Goal: Check status

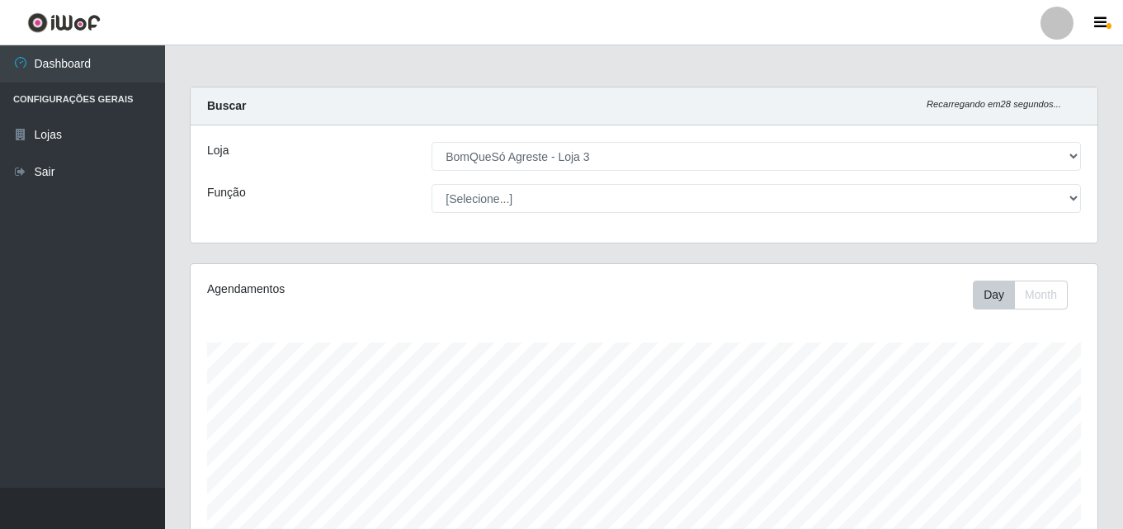
select select "215"
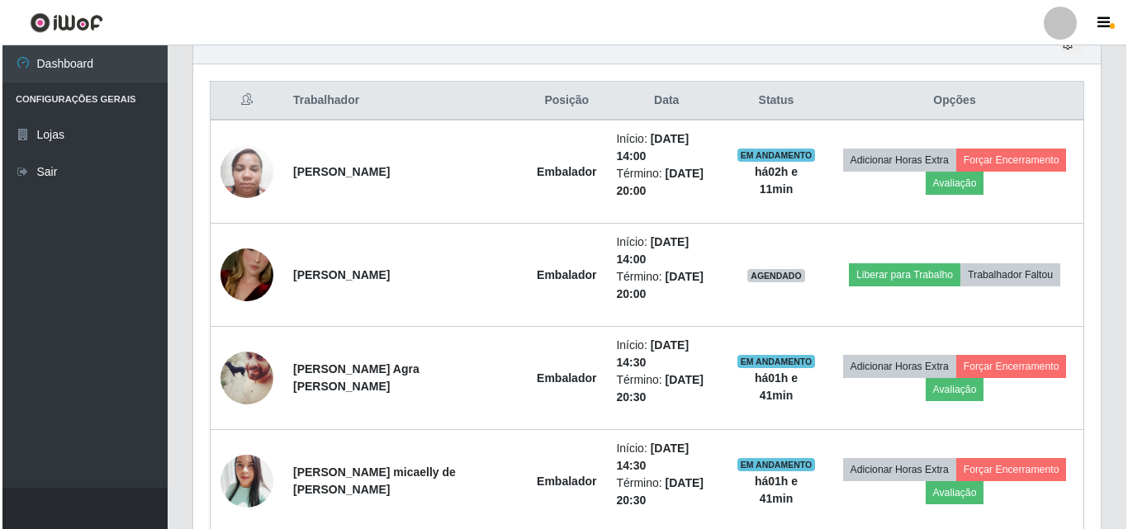
scroll to position [343, 907]
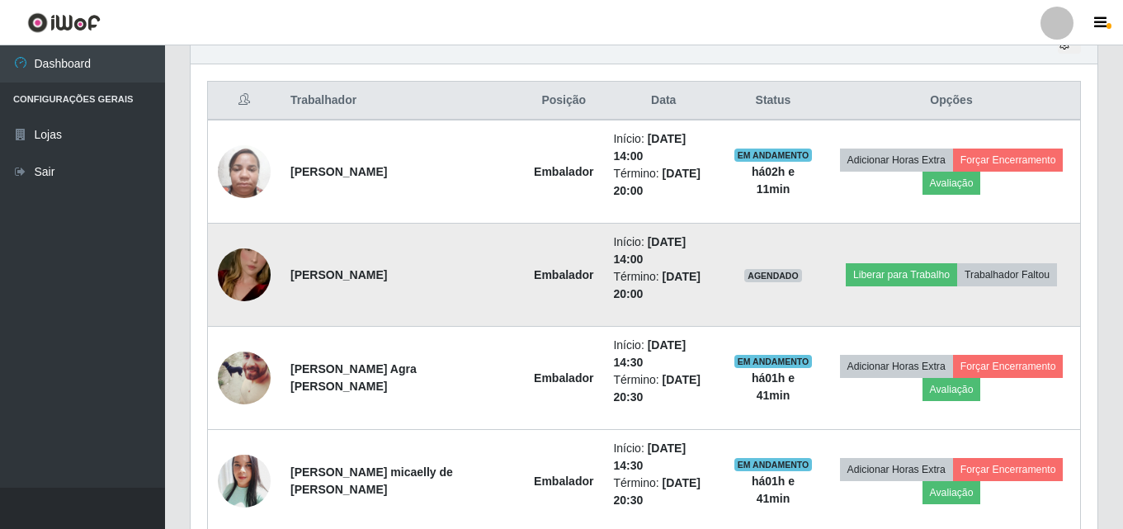
click at [244, 242] on img at bounding box center [244, 275] width 53 height 94
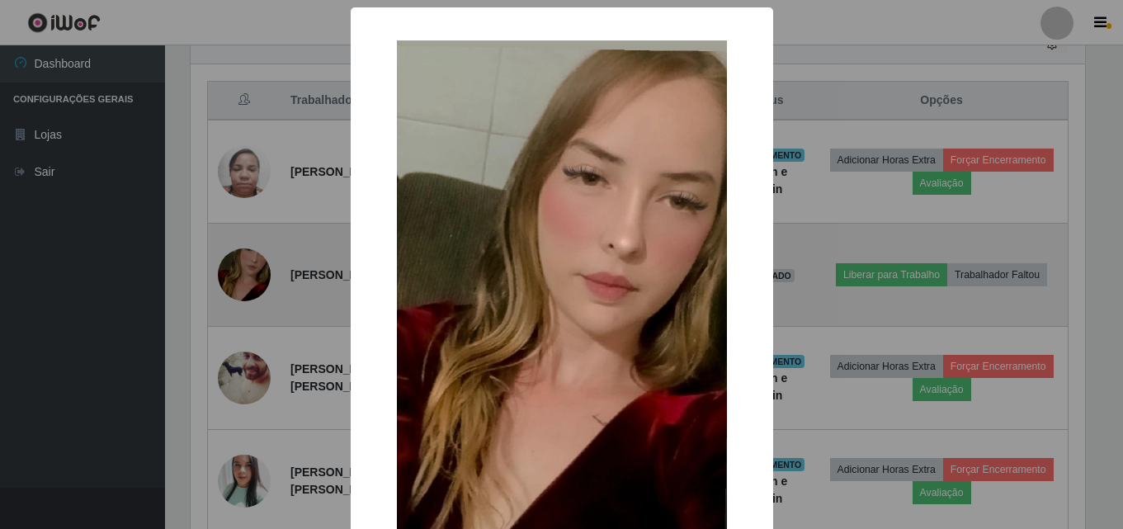
scroll to position [343, 899]
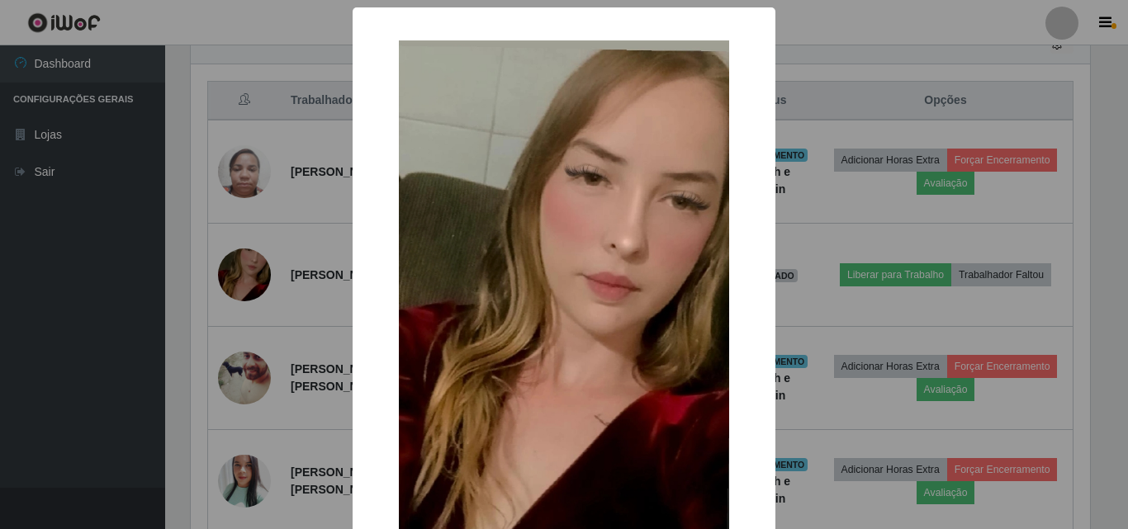
click at [244, 258] on div "× OK Cancel" at bounding box center [564, 264] width 1128 height 529
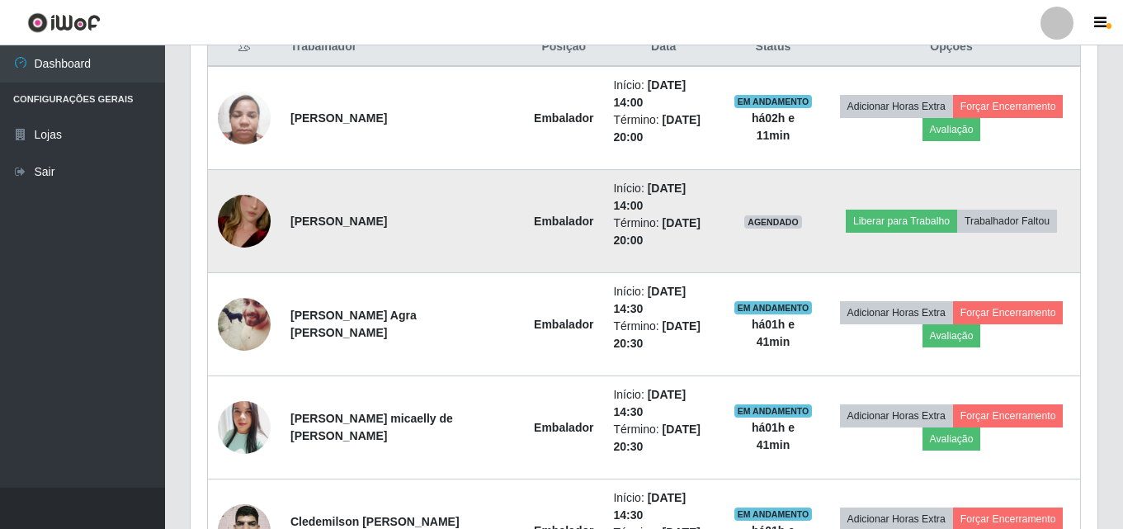
scroll to position [686, 0]
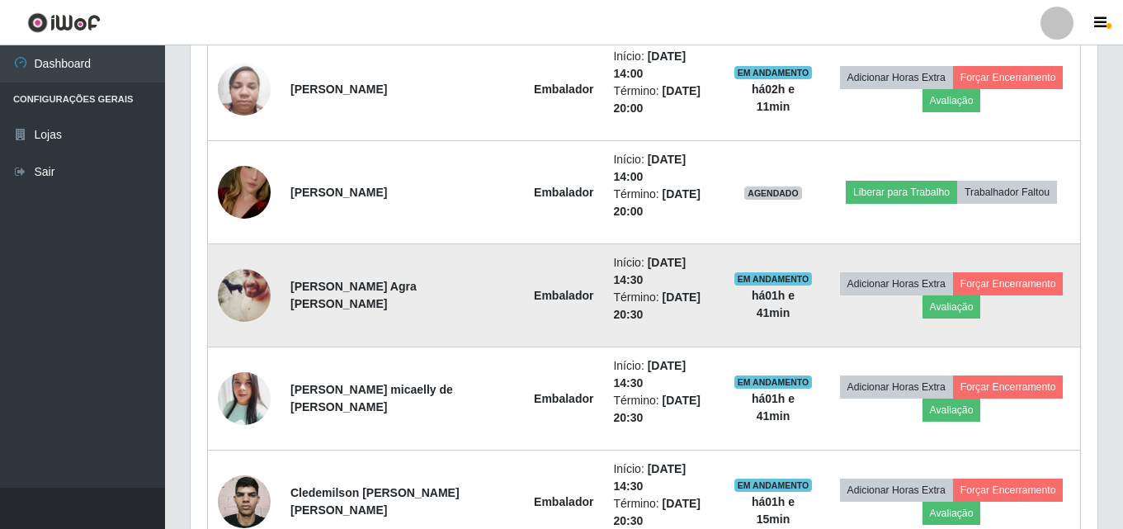
click at [229, 263] on img at bounding box center [244, 296] width 53 height 66
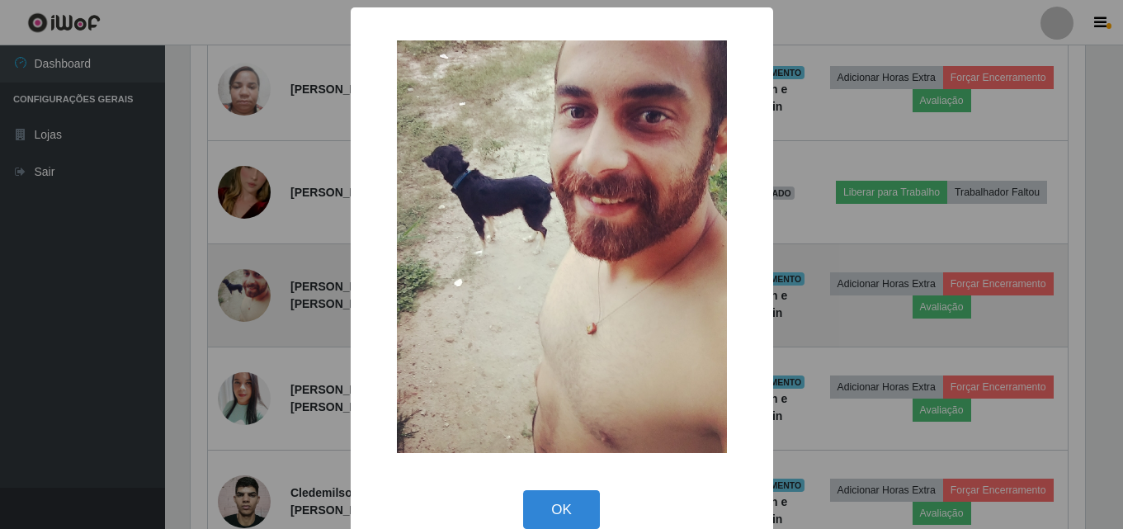
scroll to position [343, 899]
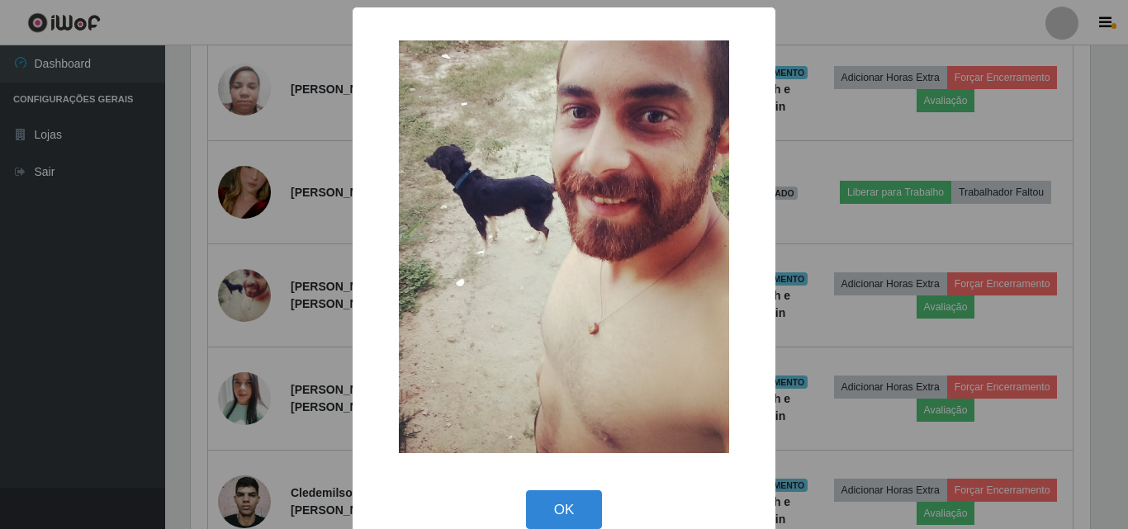
click at [253, 297] on div "× OK Cancel" at bounding box center [564, 264] width 1128 height 529
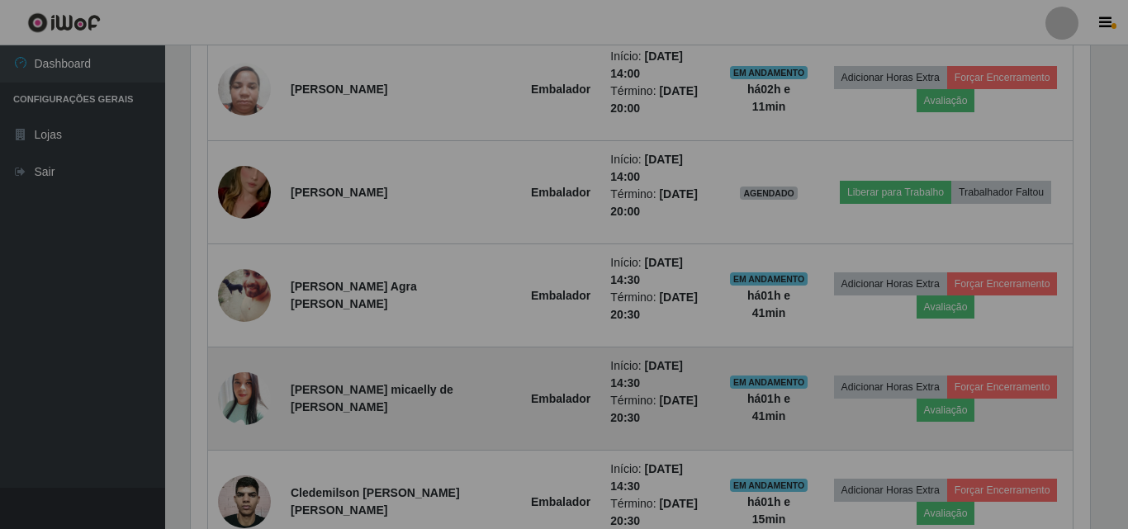
scroll to position [343, 907]
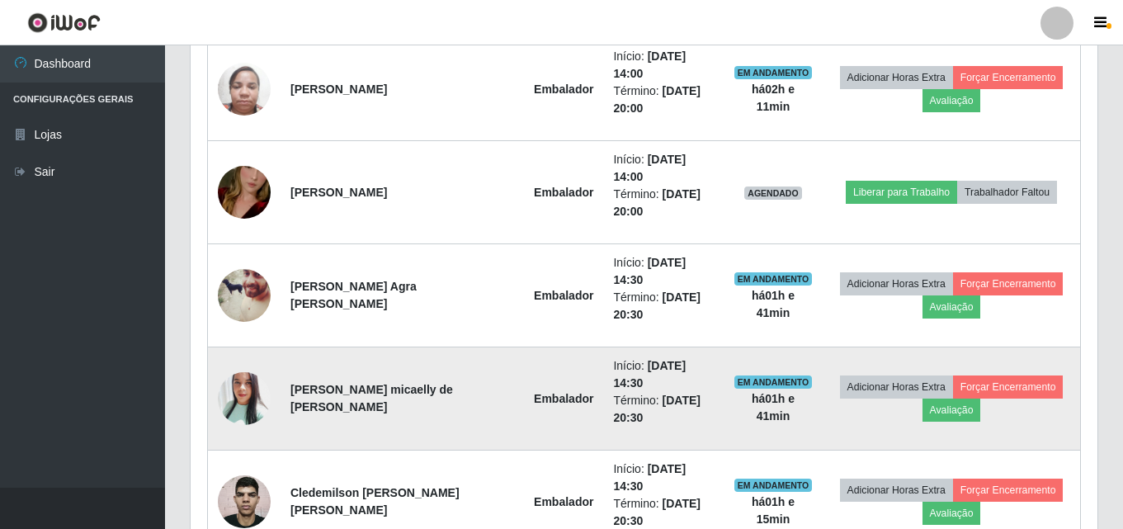
click at [256, 367] on img at bounding box center [244, 398] width 53 height 63
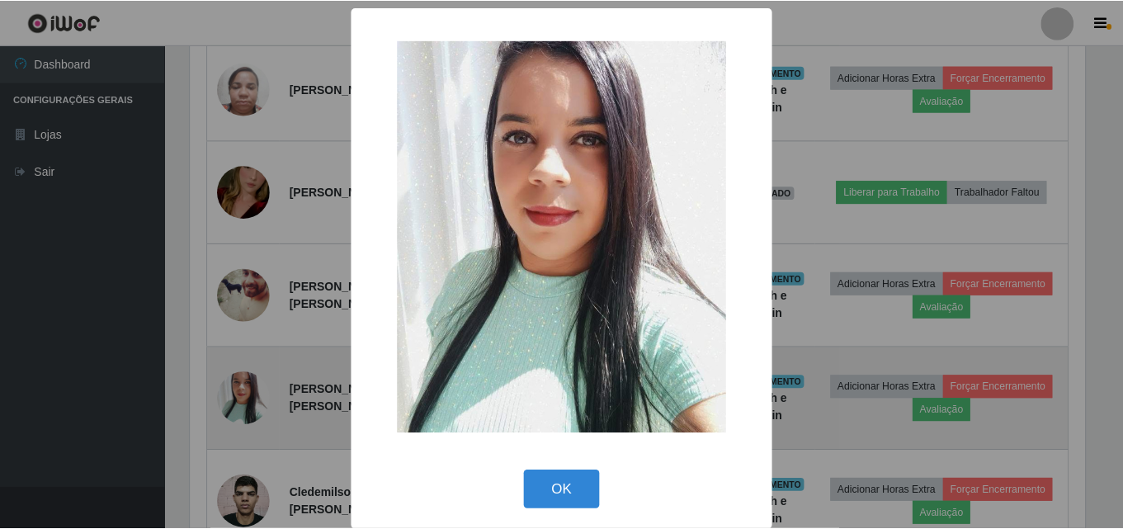
scroll to position [343, 899]
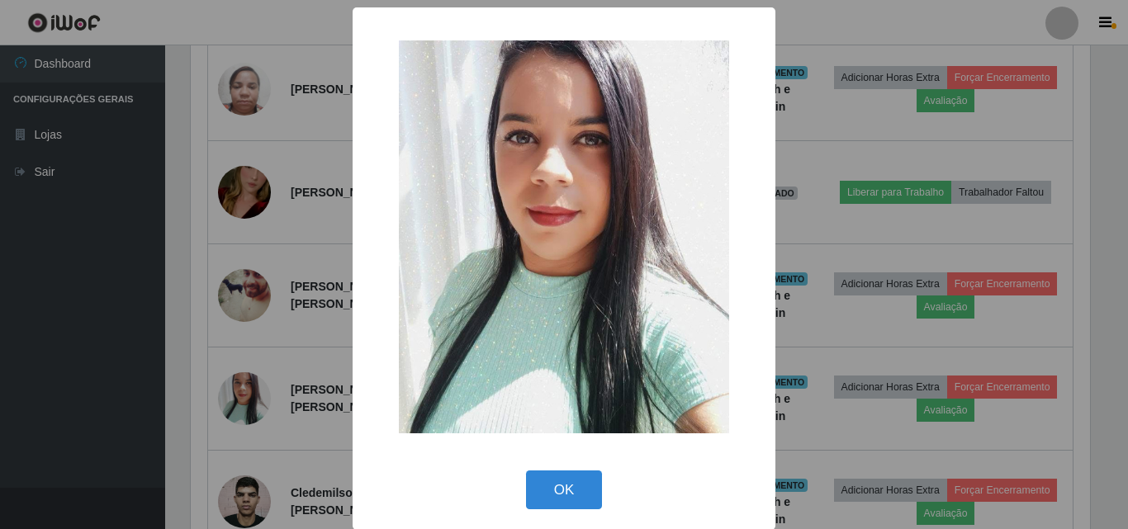
click at [255, 323] on div "× OK Cancel" at bounding box center [564, 264] width 1128 height 529
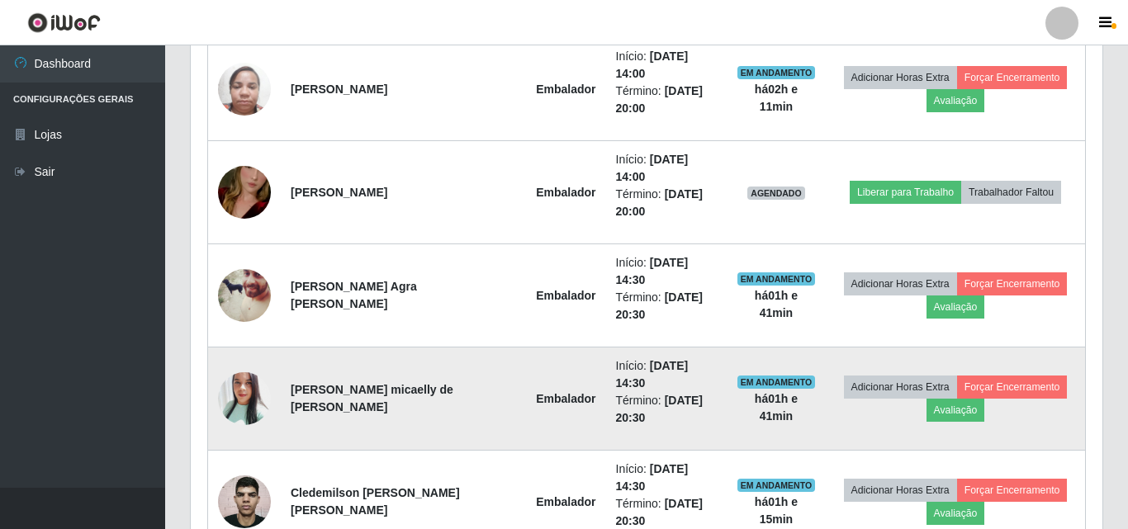
scroll to position [343, 907]
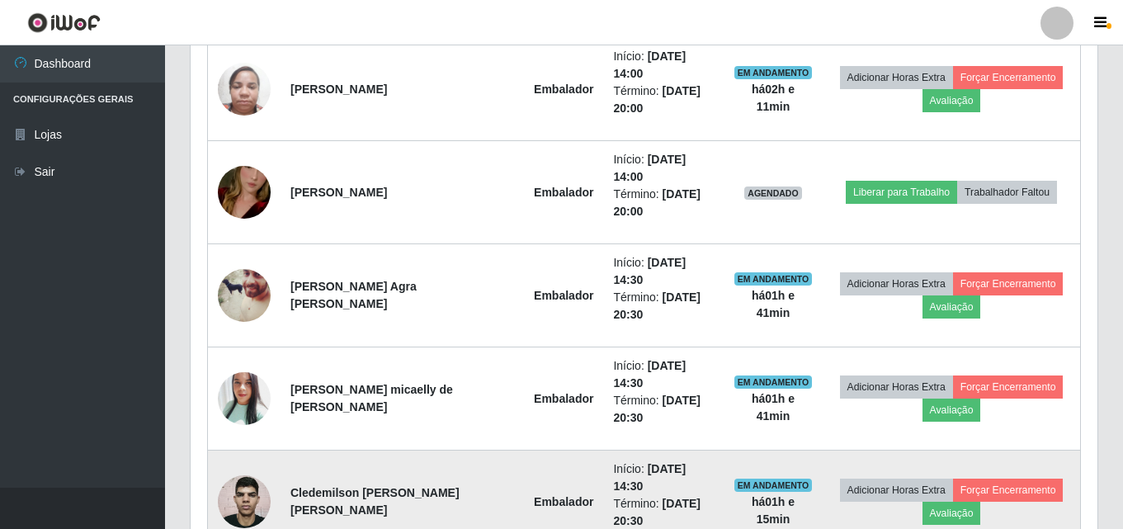
click at [250, 466] on img at bounding box center [244, 501] width 53 height 71
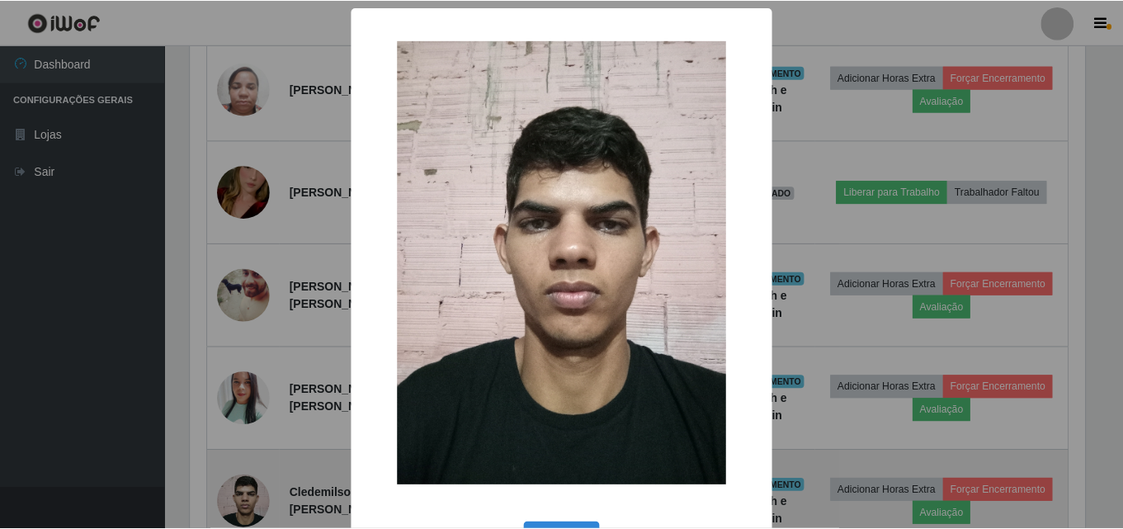
scroll to position [343, 899]
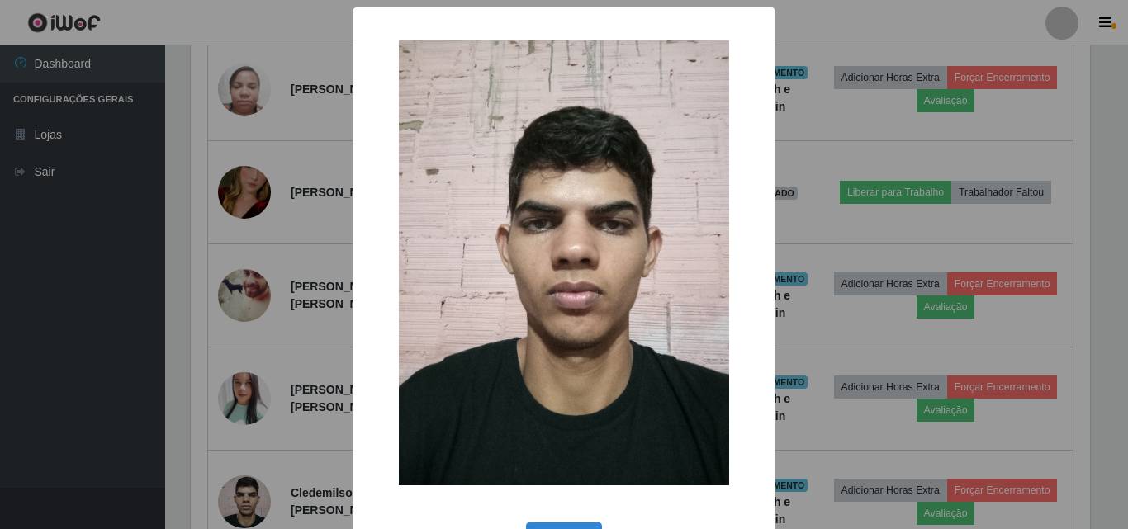
click at [264, 324] on div "× OK Cancel" at bounding box center [564, 264] width 1128 height 529
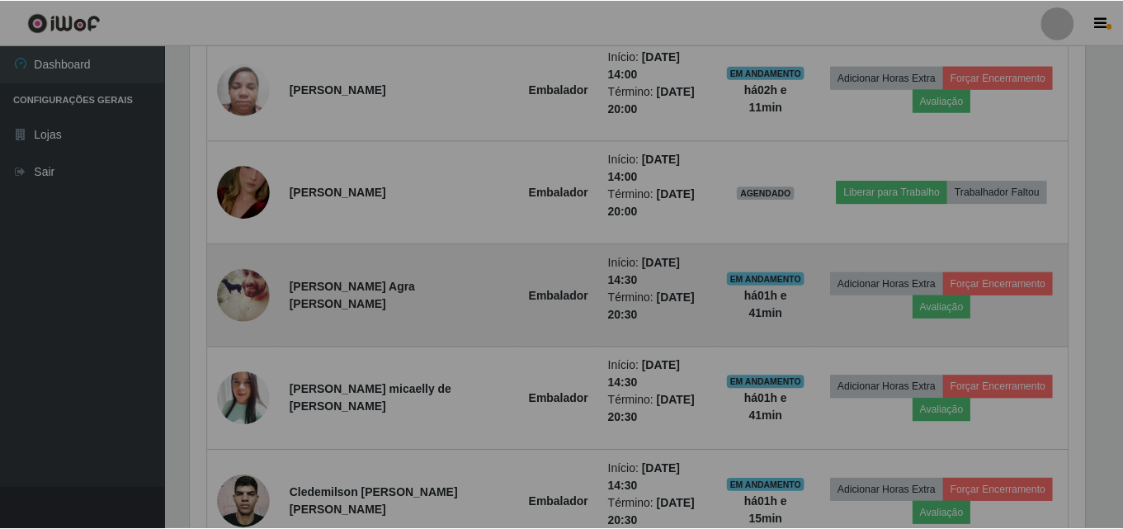
scroll to position [343, 907]
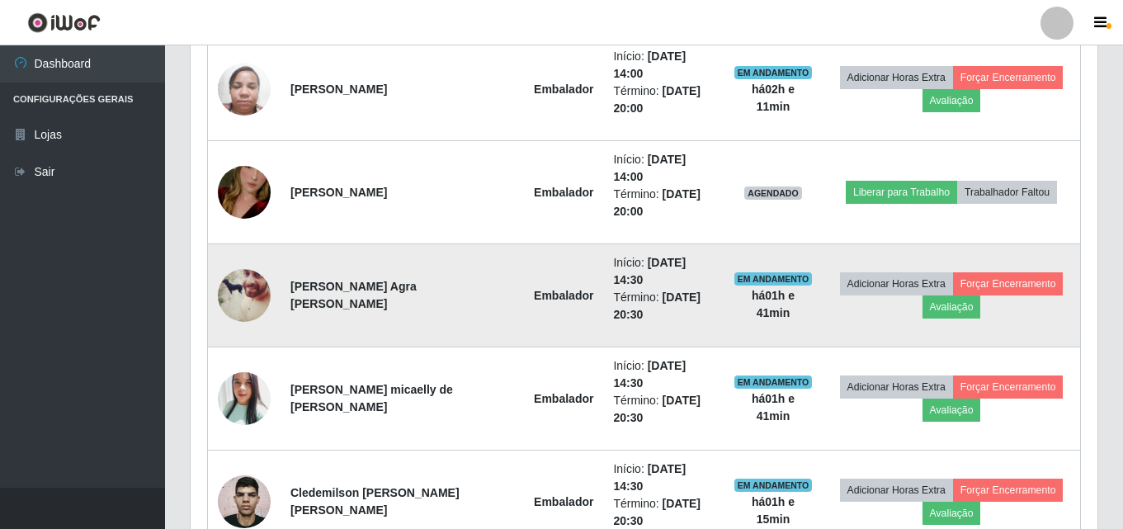
click at [257, 263] on img at bounding box center [244, 296] width 53 height 66
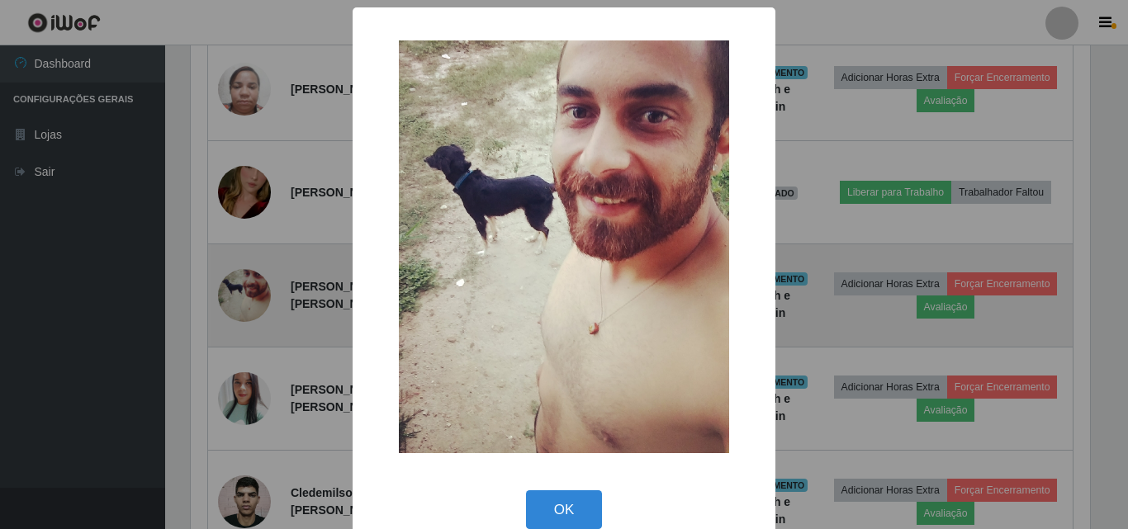
click at [257, 252] on div "× OK Cancel" at bounding box center [564, 264] width 1128 height 529
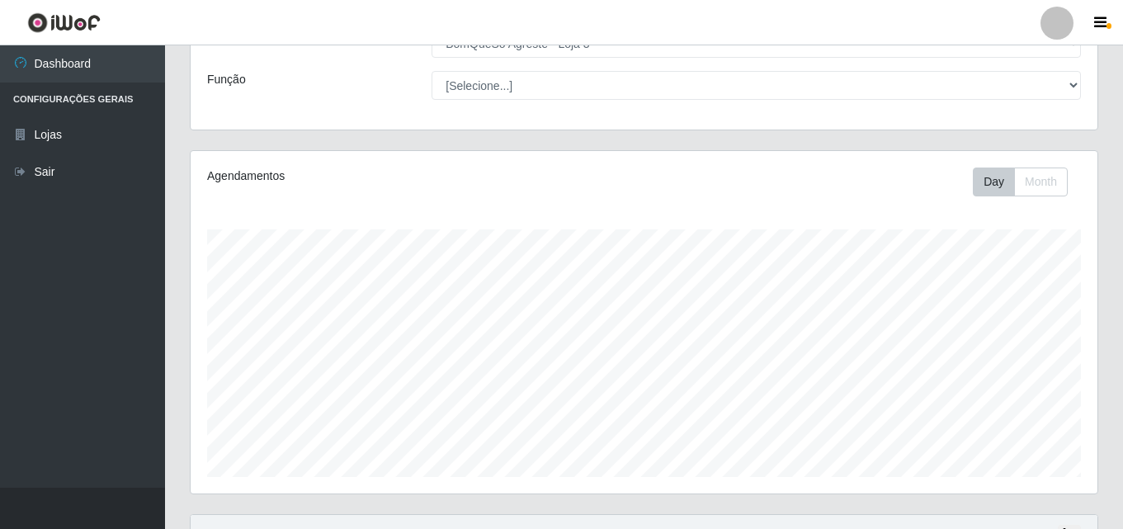
scroll to position [108, 0]
